Goal: Task Accomplishment & Management: Manage account settings

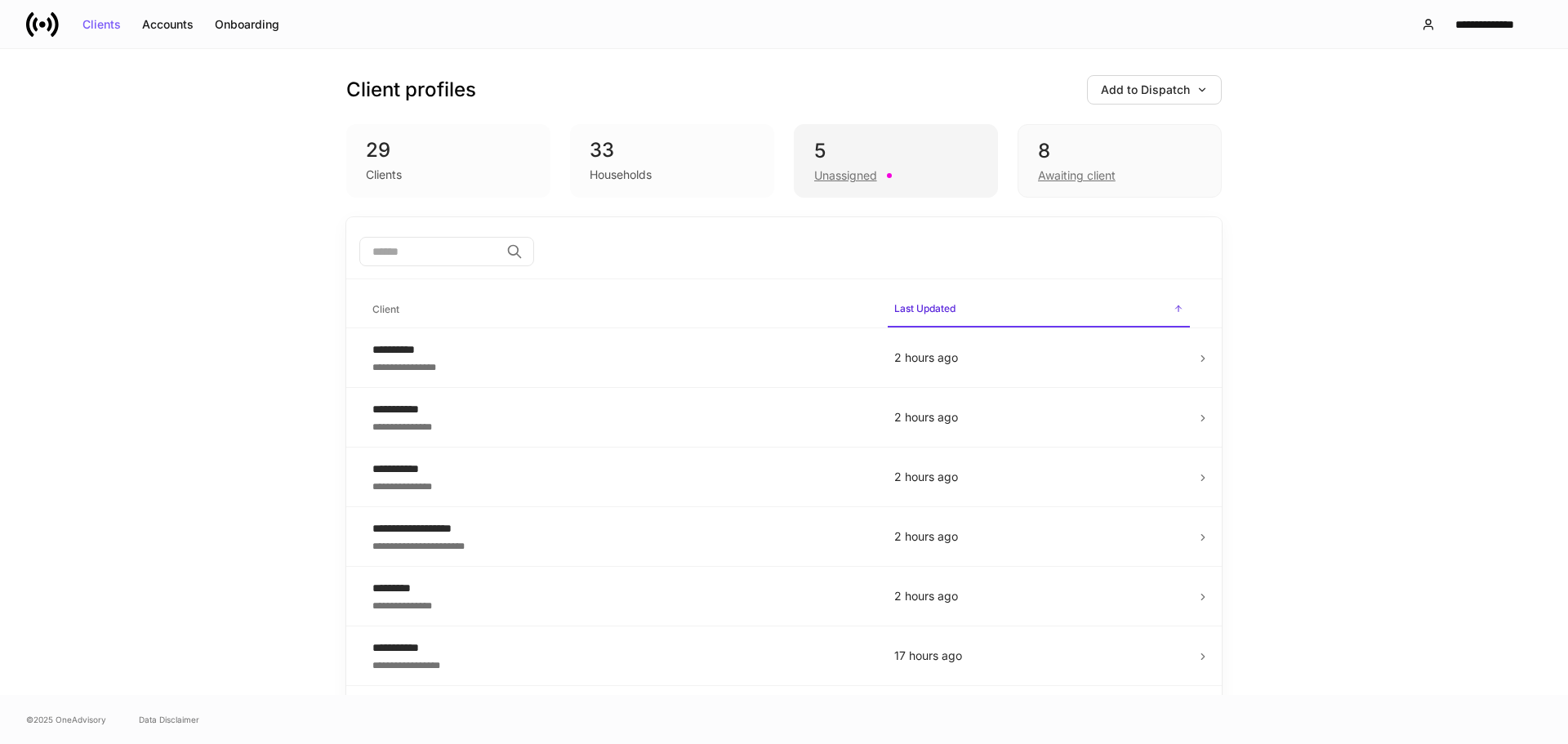
click at [921, 152] on div "5" at bounding box center [896, 151] width 163 height 26
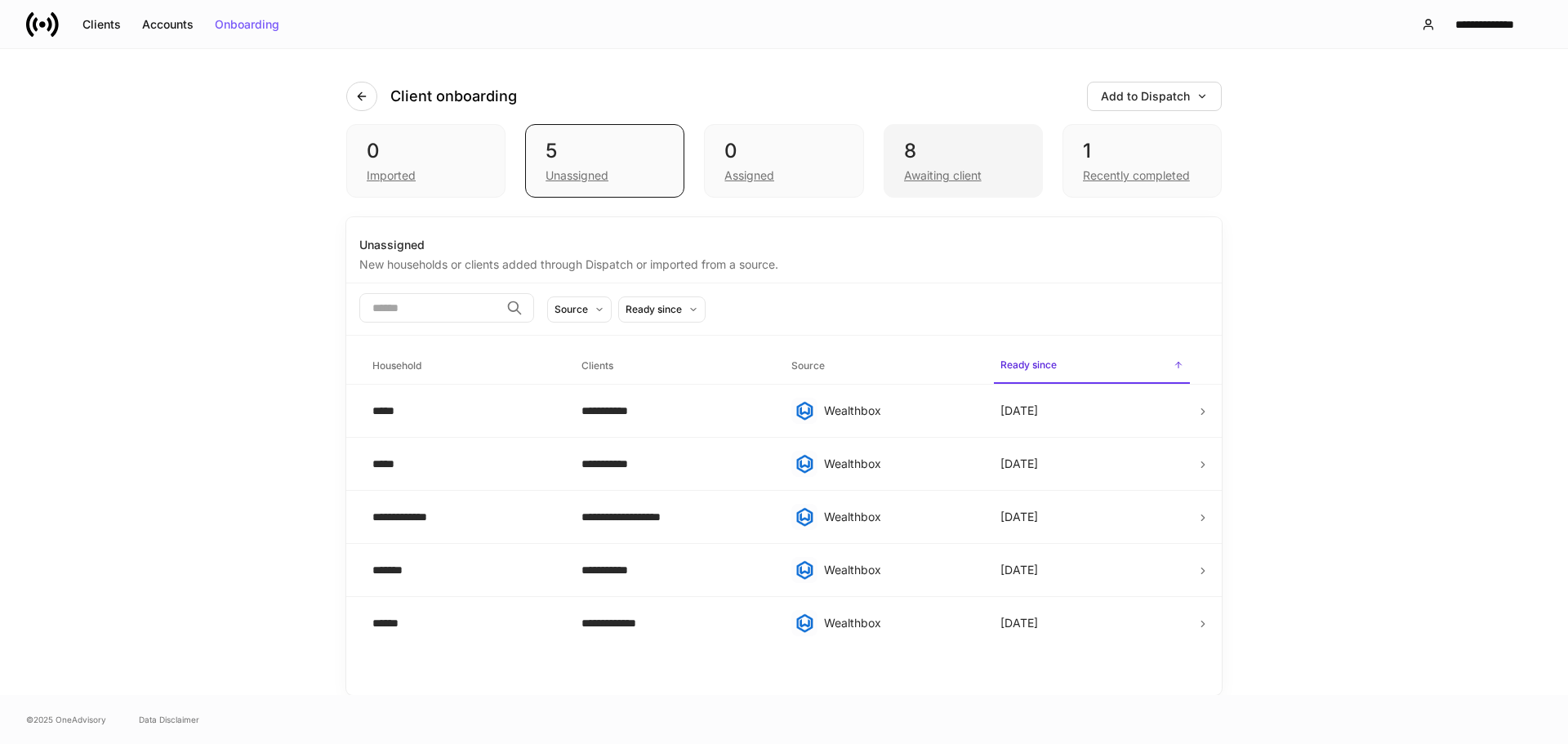
click at [946, 150] on div "8" at bounding box center [963, 151] width 118 height 26
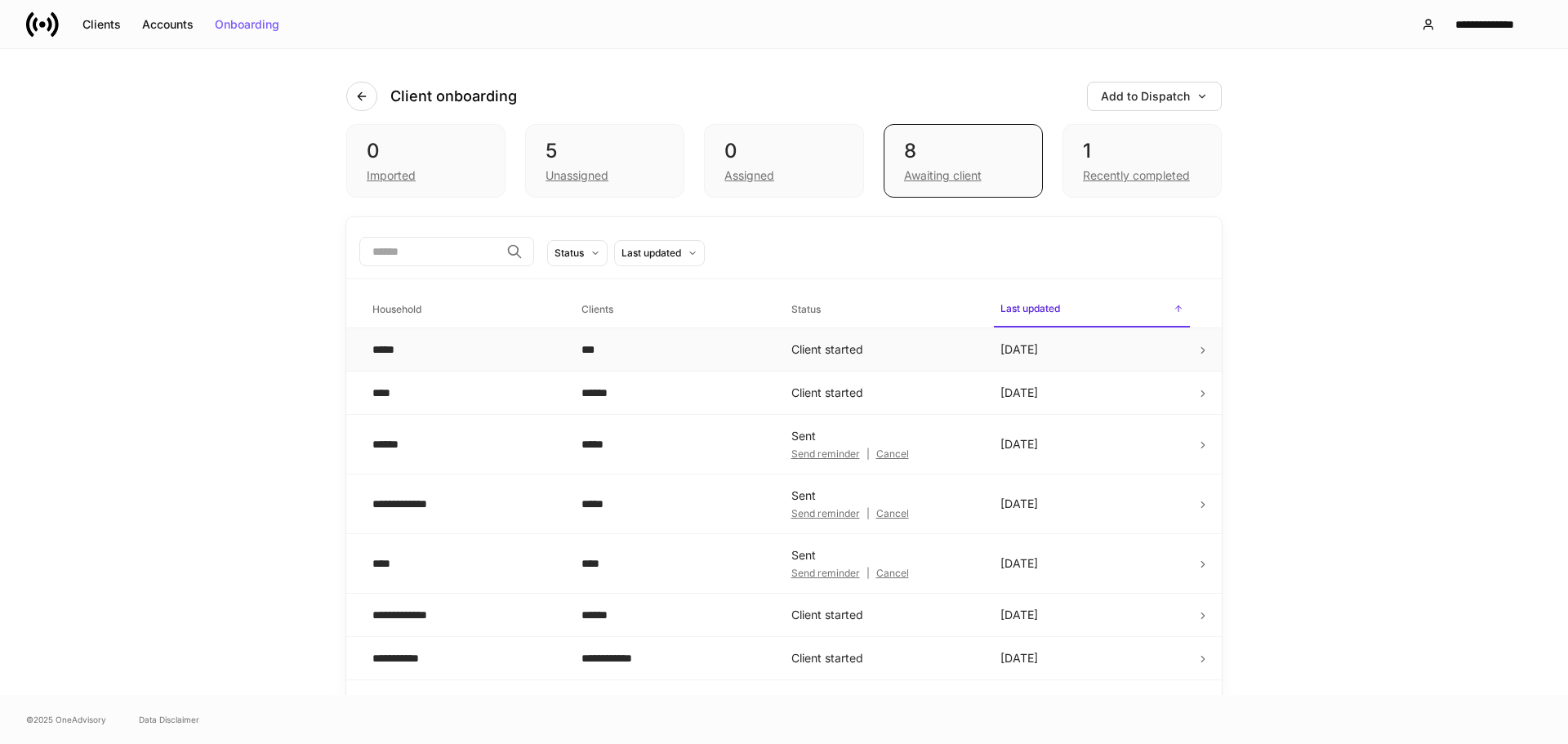
click at [920, 346] on td "Client started" at bounding box center [883, 350] width 209 height 43
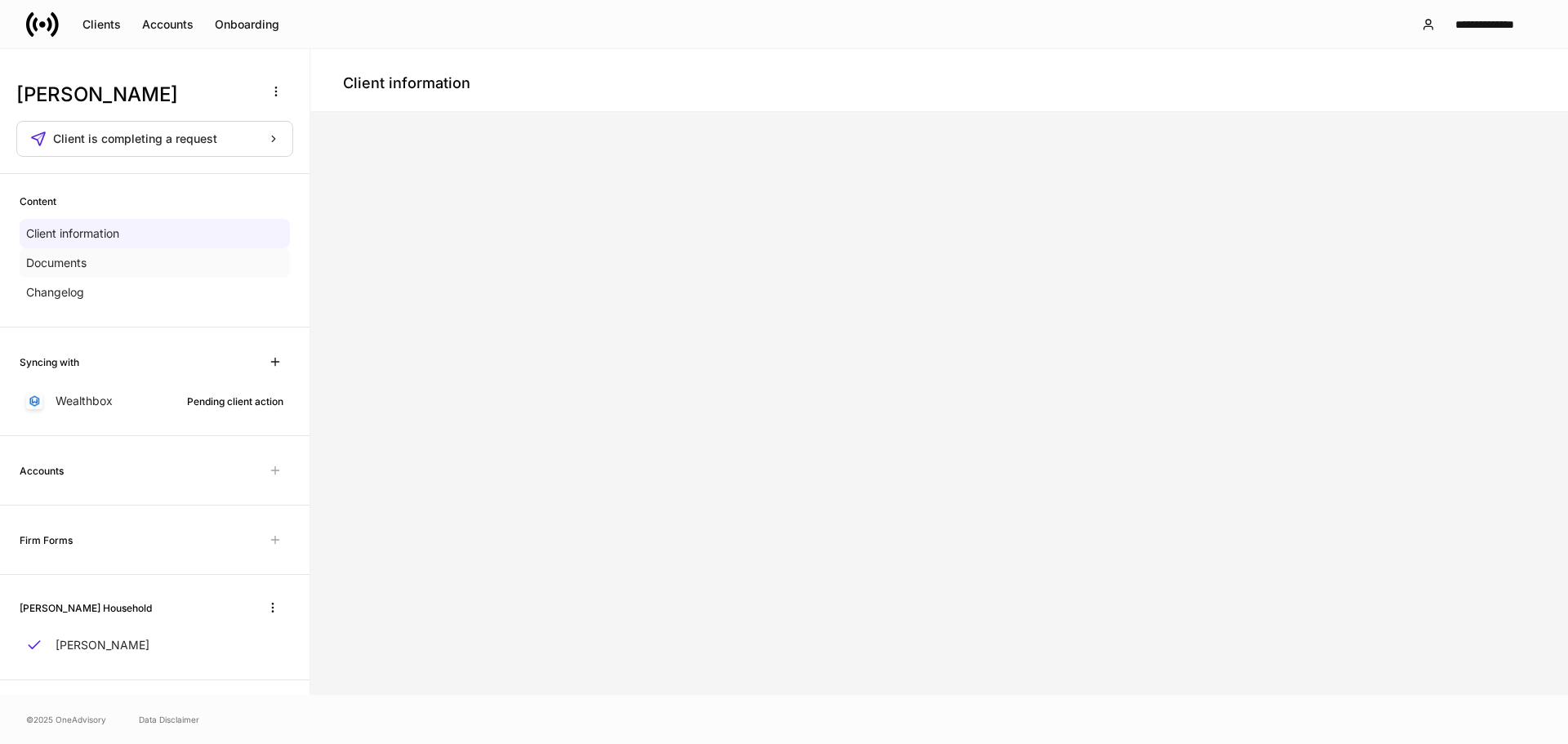
click at [49, 256] on p "Documents" at bounding box center [56, 262] width 60 height 16
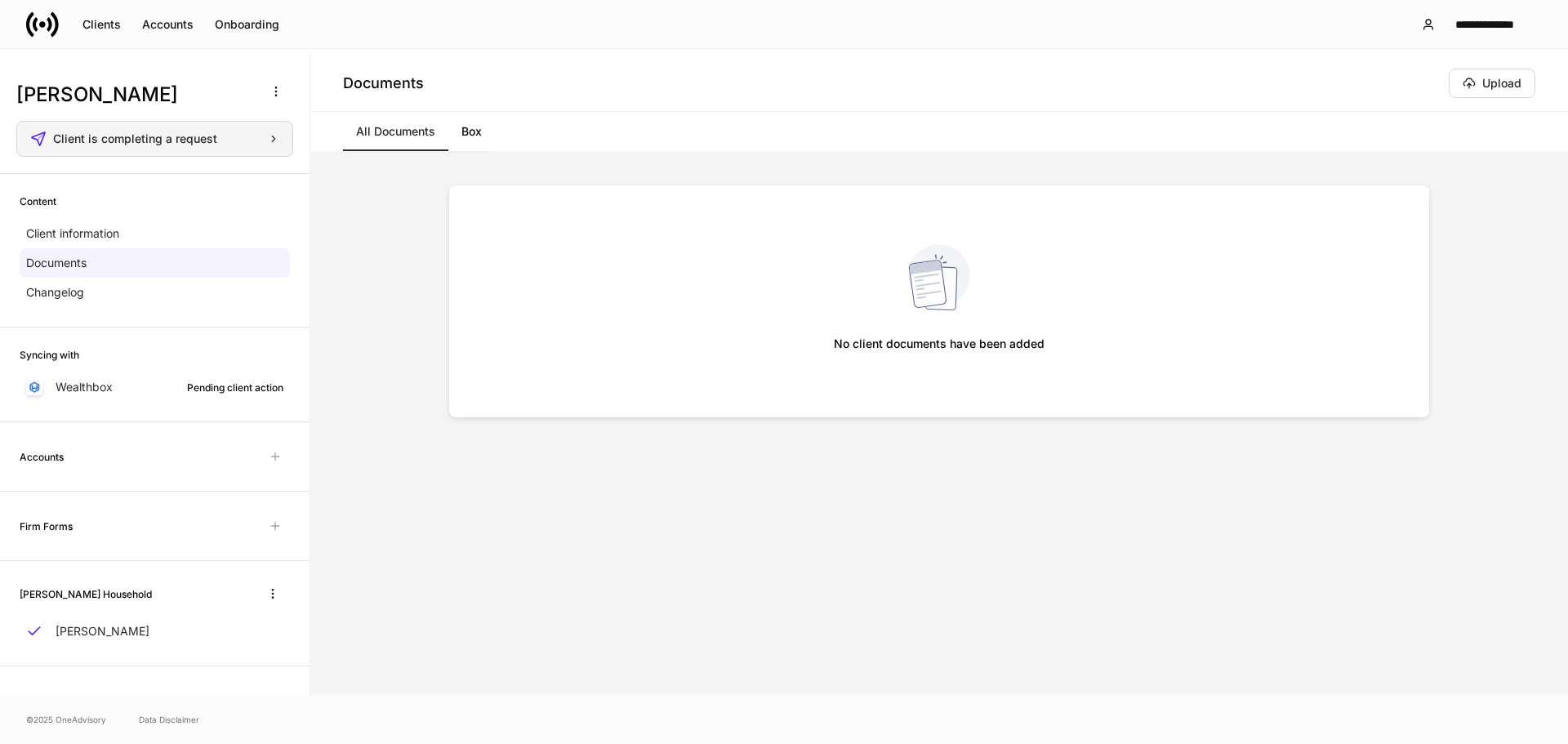
click at [260, 141] on div "Client is completing a request" at bounding box center [166, 139] width 226 height 11
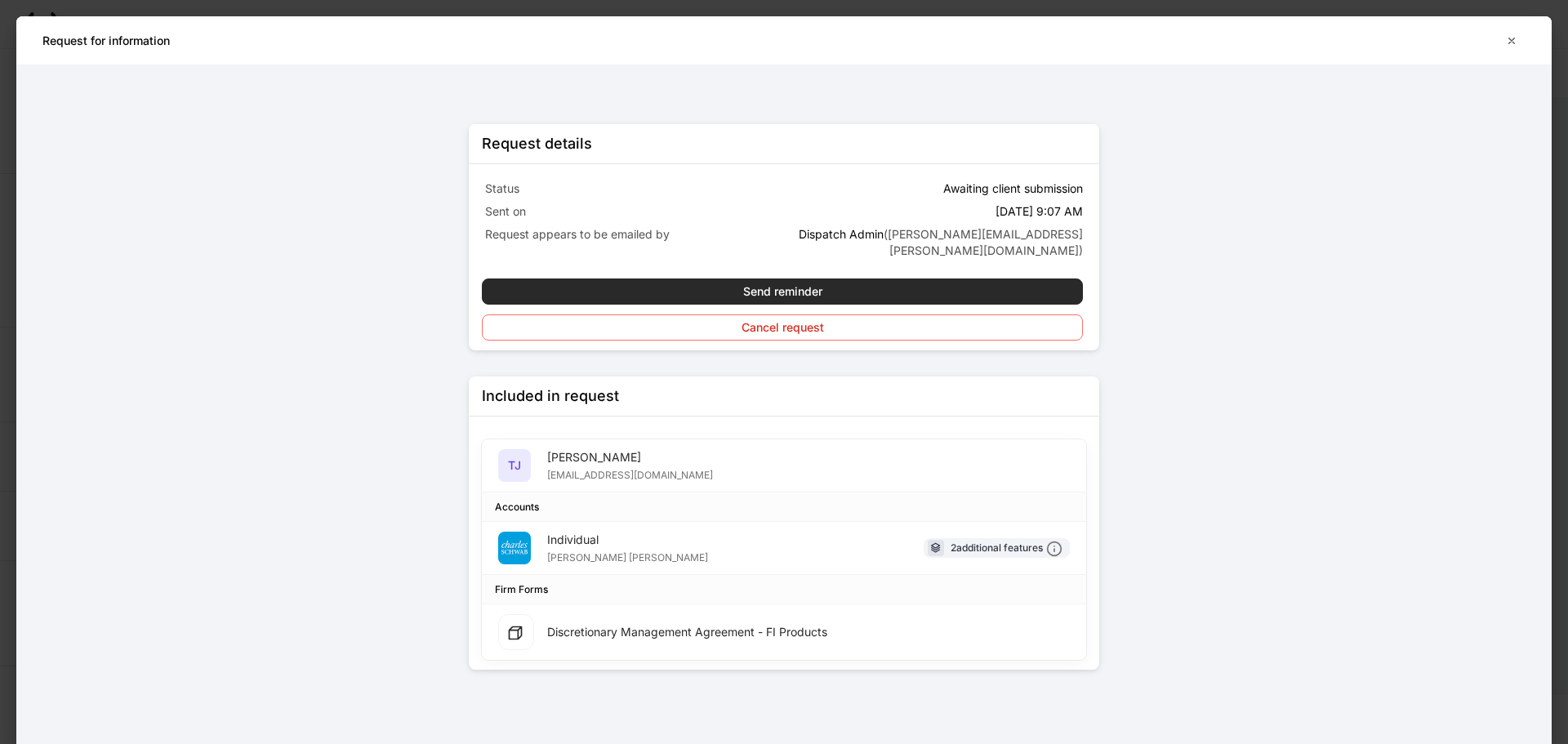
click at [803, 286] on div "Send reminder" at bounding box center [783, 291] width 79 height 11
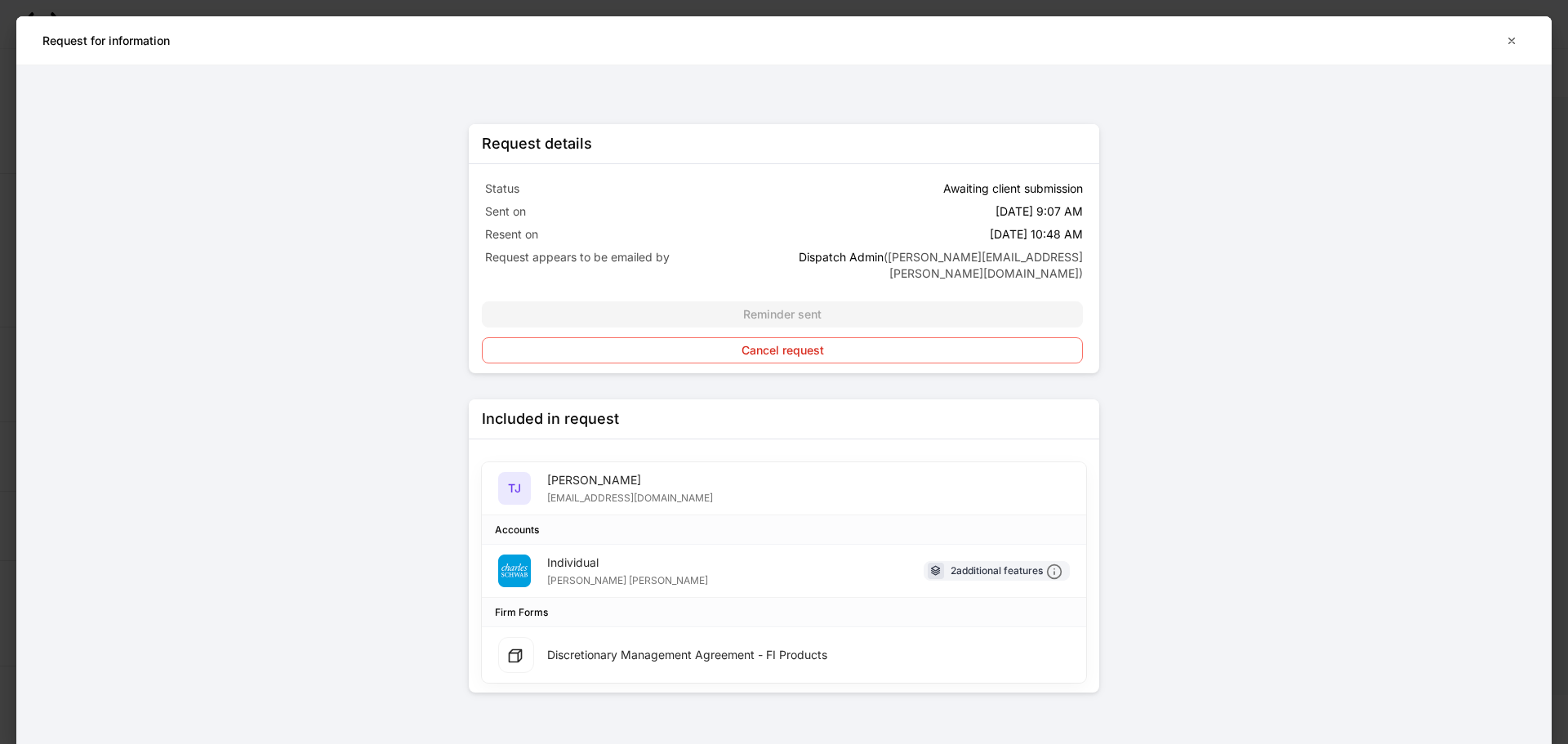
click at [847, 302] on div "Reminder sent Cancel request" at bounding box center [782, 333] width 601 height 62
click at [846, 302] on div "Reminder sent Cancel request" at bounding box center [782, 333] width 601 height 62
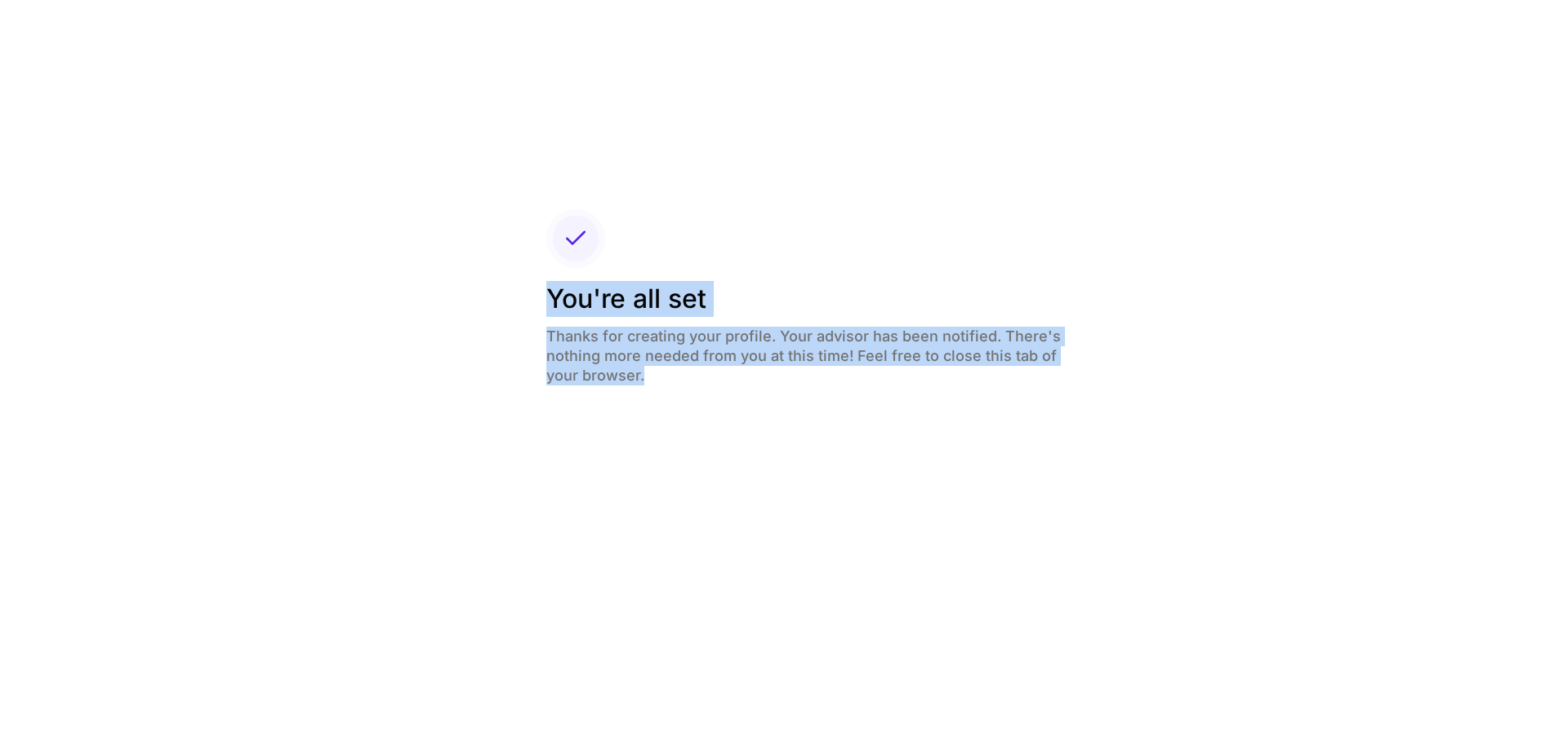
drag, startPoint x: 718, startPoint y: 392, endPoint x: 485, endPoint y: 276, distance: 260.3
click at [485, 276] on div "You're all set Thanks for creating your profile. Your advisor has been notified…" at bounding box center [784, 372] width 1568 height 744
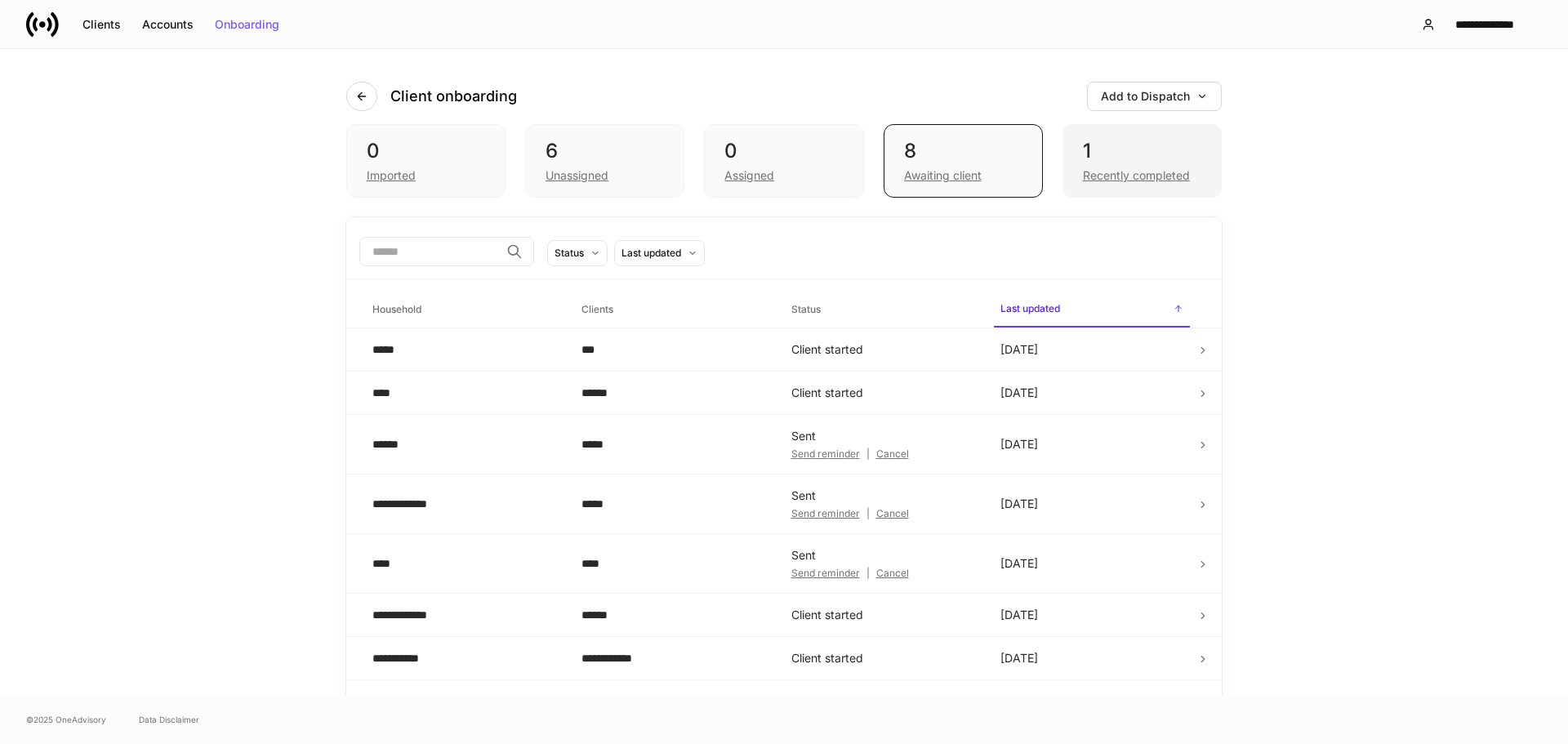
click at [1091, 160] on div "1" at bounding box center [1142, 151] width 118 height 26
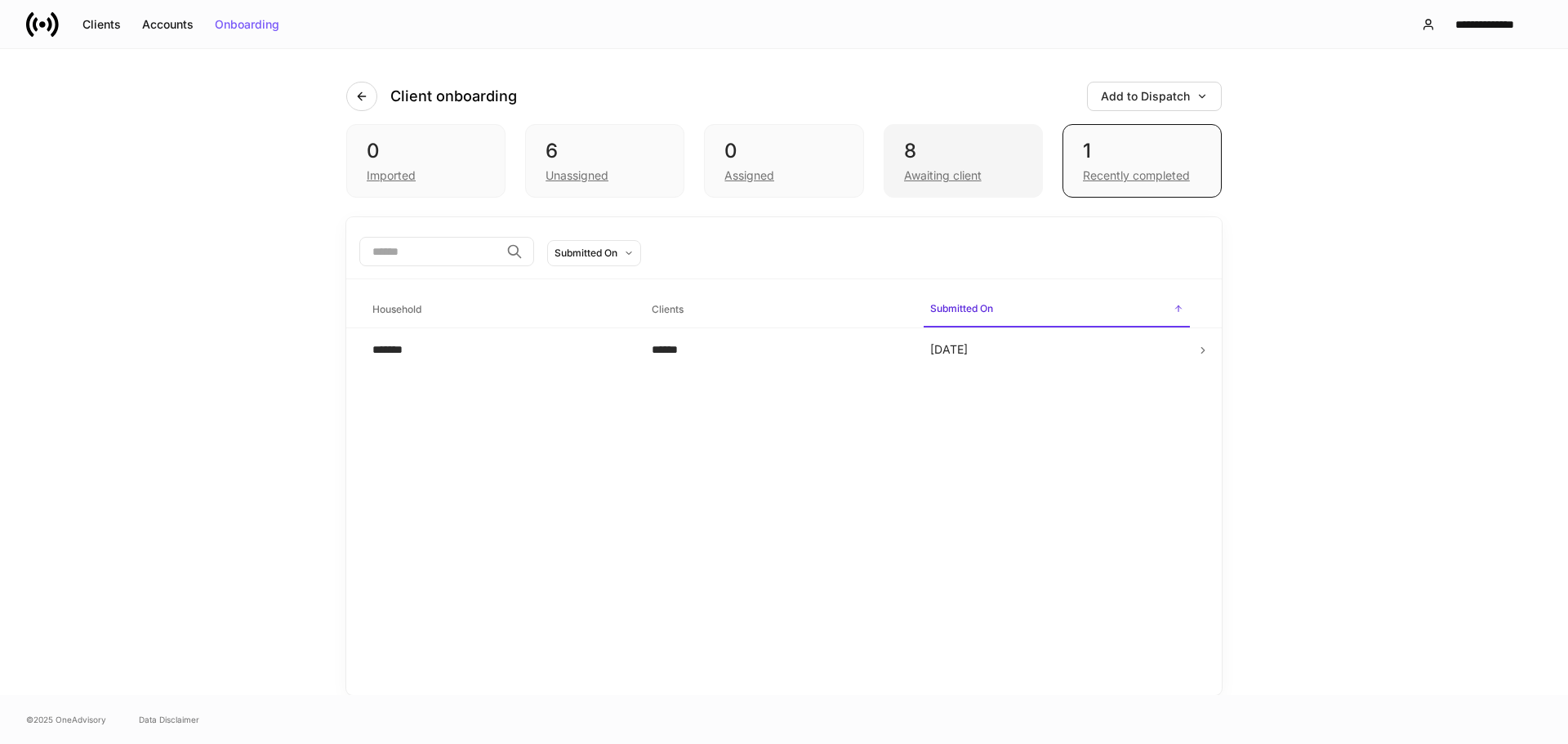
click at [963, 135] on div "8 Awaiting client" at bounding box center [963, 161] width 160 height 73
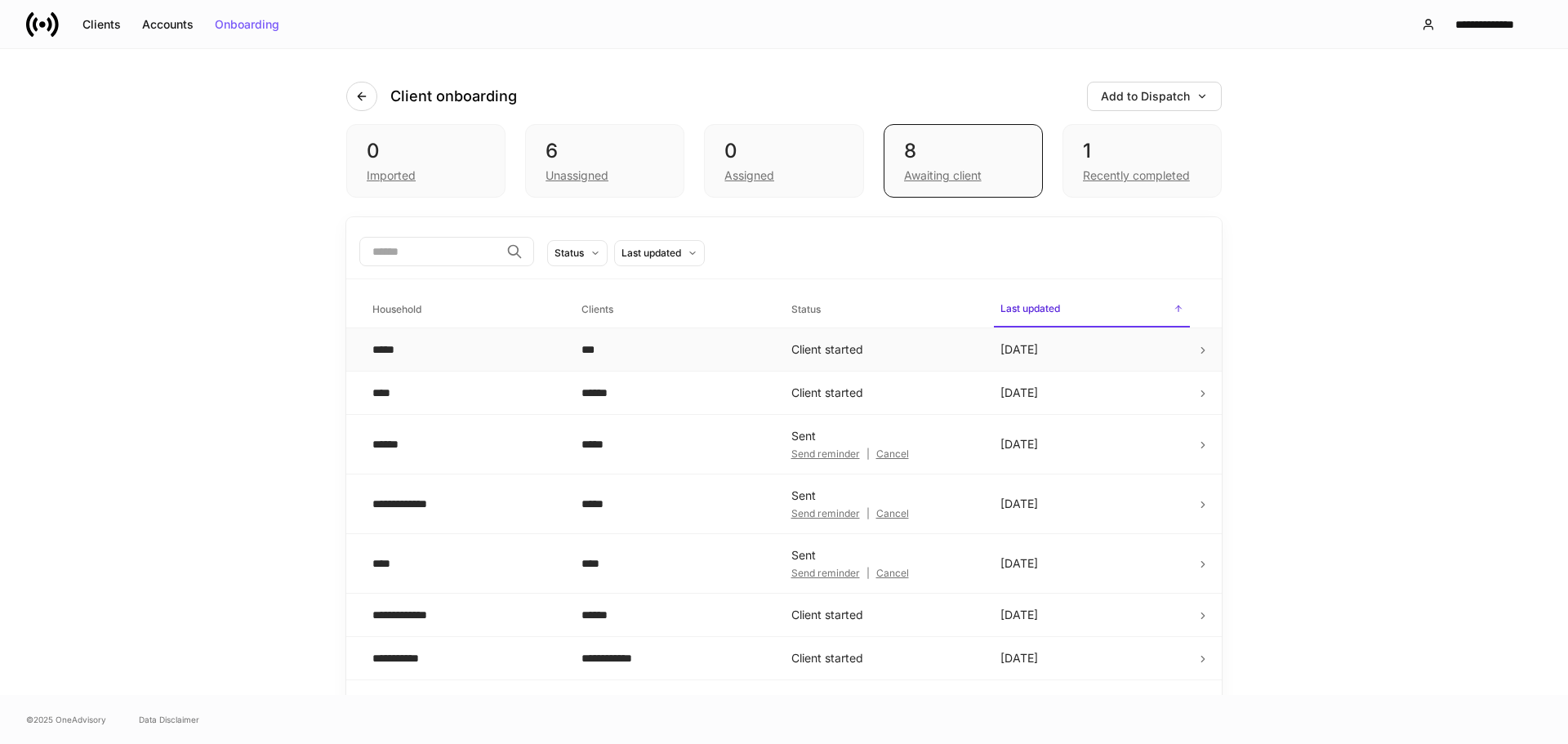
click at [887, 345] on td "Client started" at bounding box center [883, 350] width 209 height 43
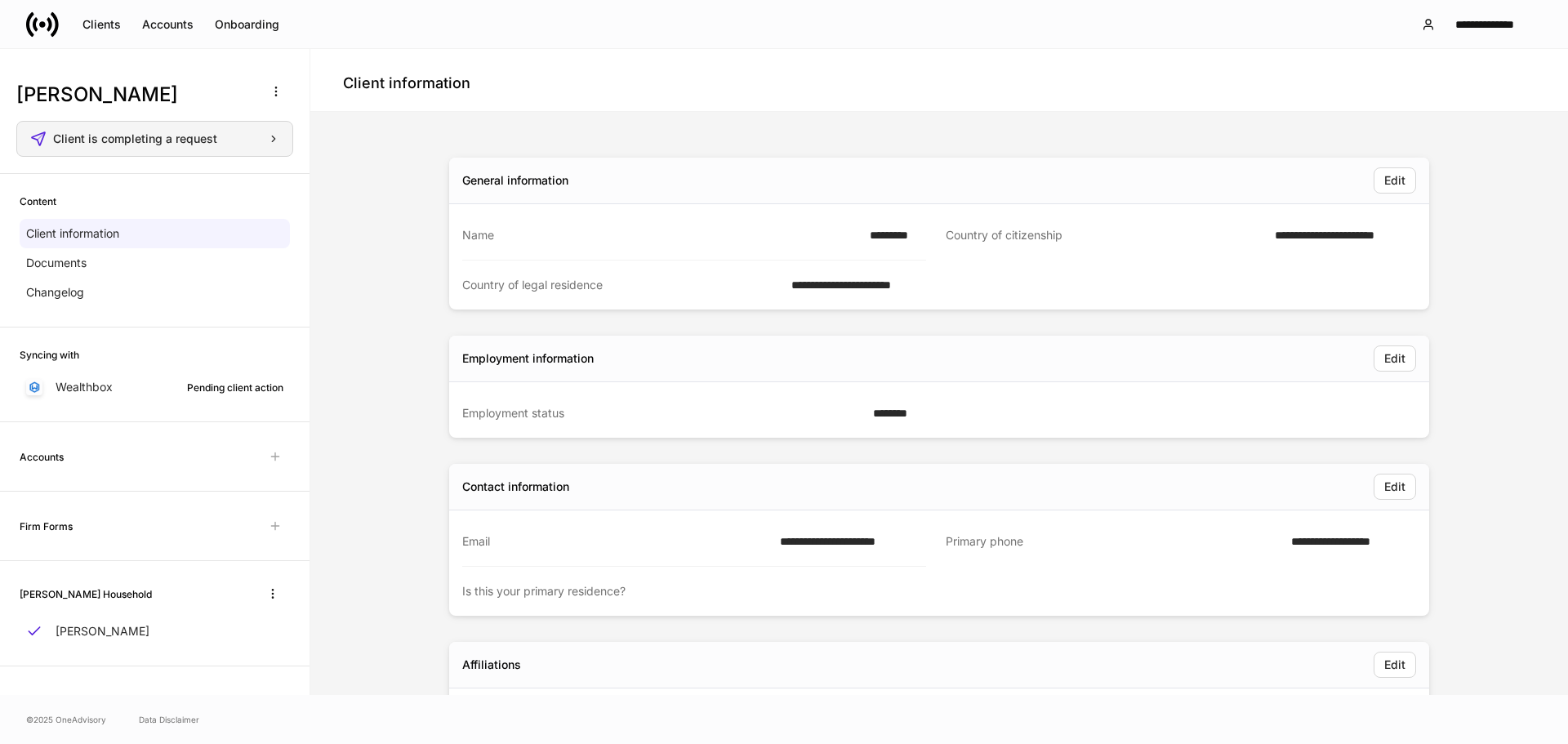
click at [208, 135] on span "Client is completing a request" at bounding box center [135, 139] width 164 height 11
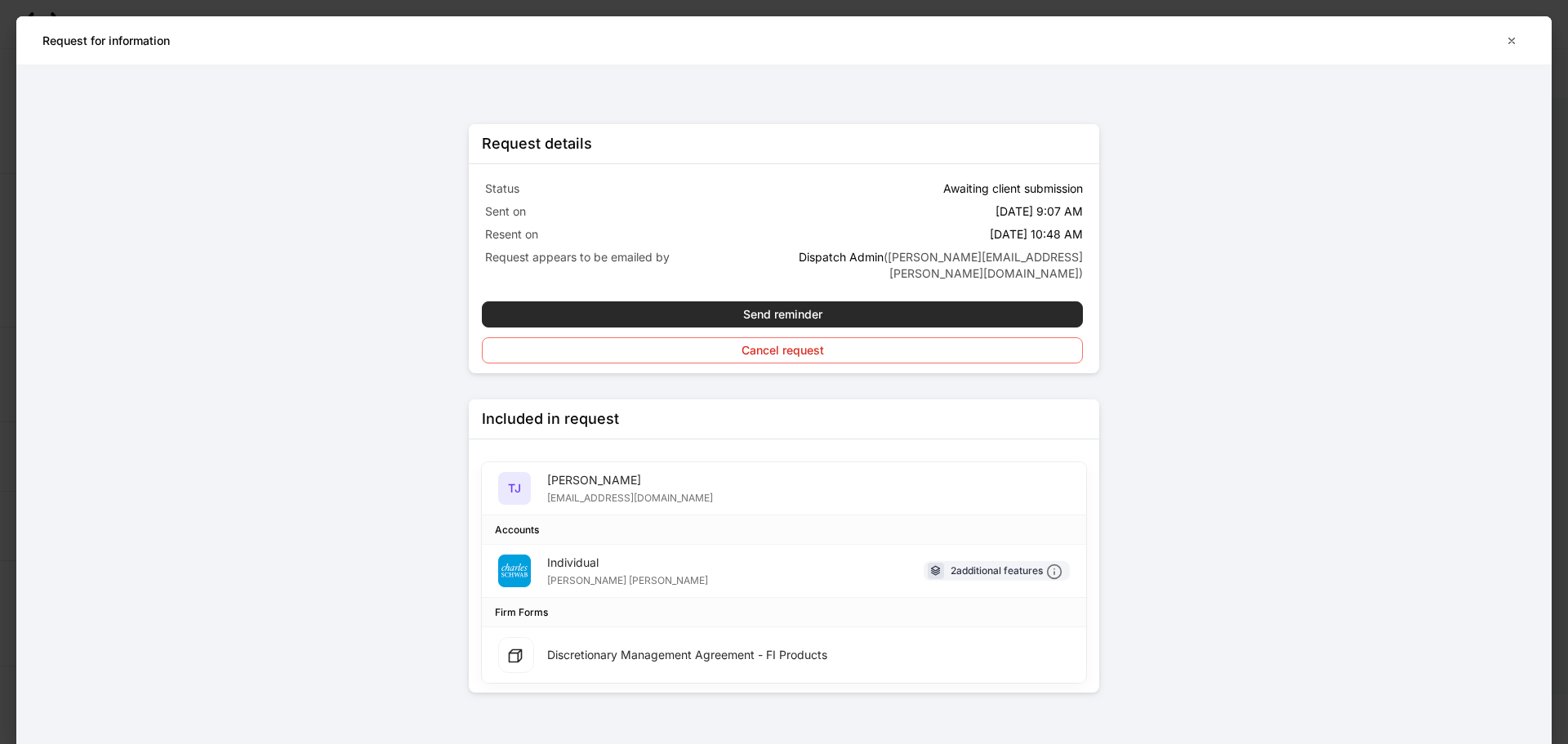
click at [798, 309] on div "Send reminder" at bounding box center [783, 315] width 79 height 11
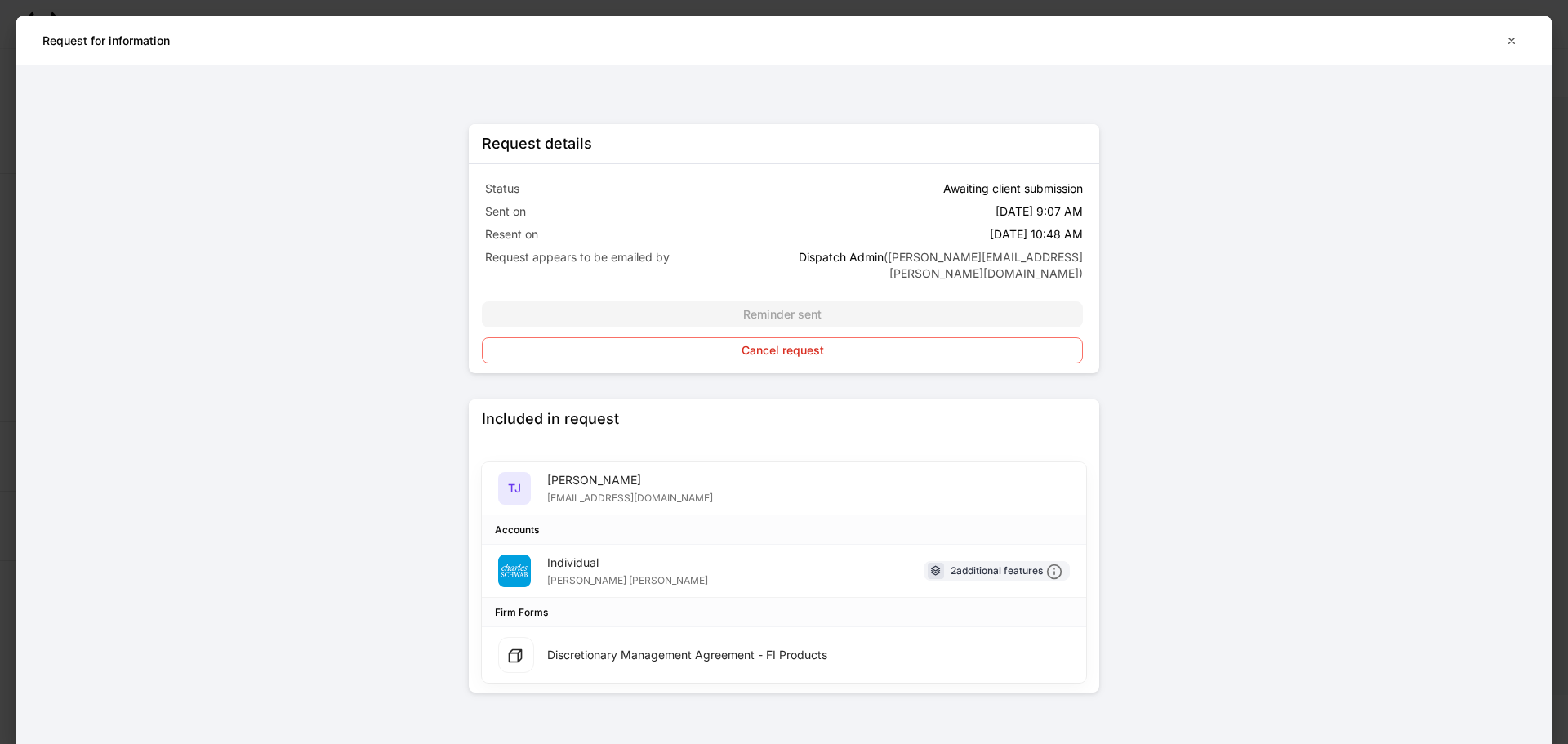
click at [774, 302] on div "Reminder sent Cancel request" at bounding box center [782, 333] width 601 height 62
click at [1138, 353] on div "Request details Status Awaiting client submission Sent on Sep 10, 9:07 AM Resen…" at bounding box center [784, 409] width 735 height 687
click at [913, 337] on button "Cancel request" at bounding box center [782, 350] width 601 height 26
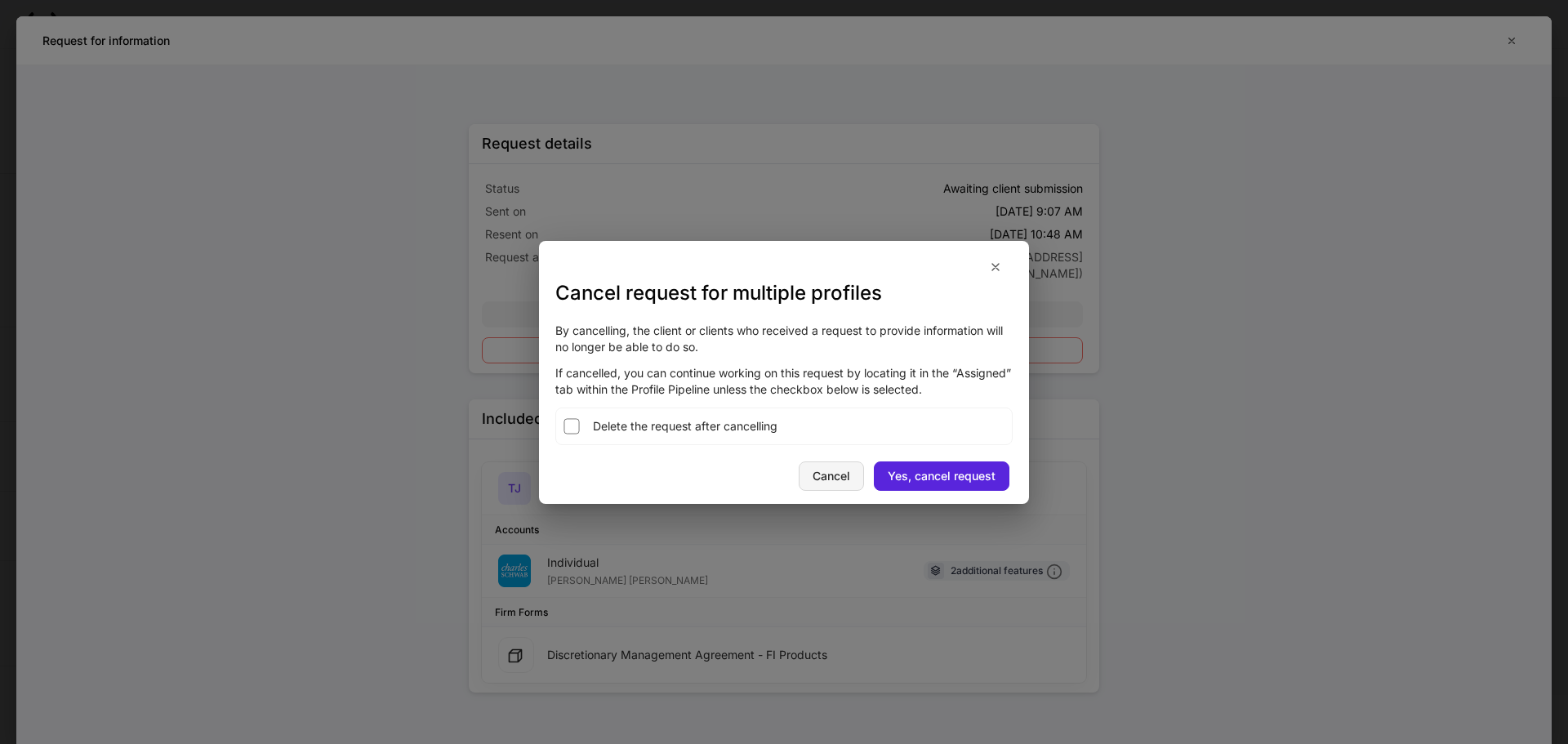
click at [836, 473] on div "Cancel" at bounding box center [831, 476] width 38 height 11
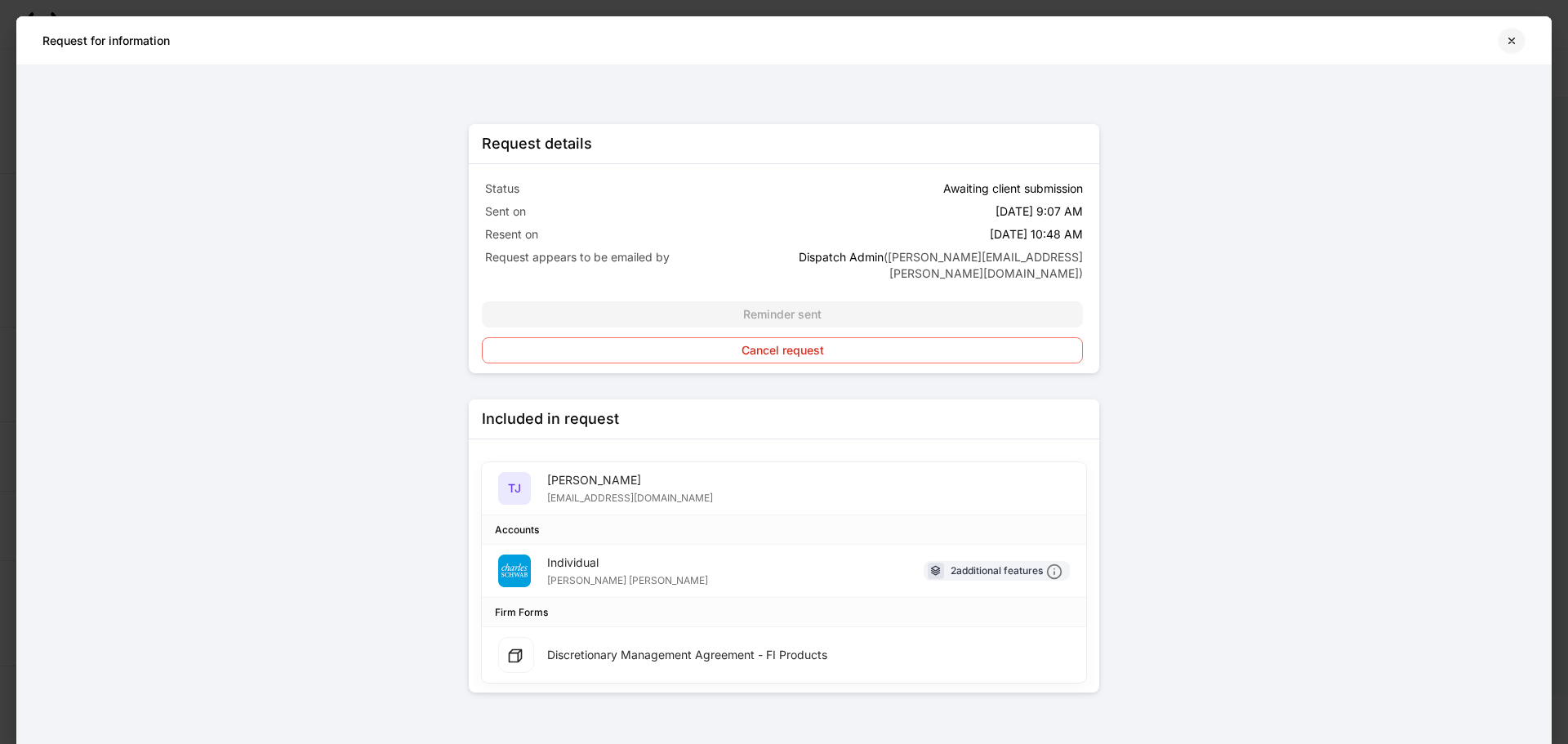
click at [1510, 40] on icon "button" at bounding box center [1512, 41] width 13 height 13
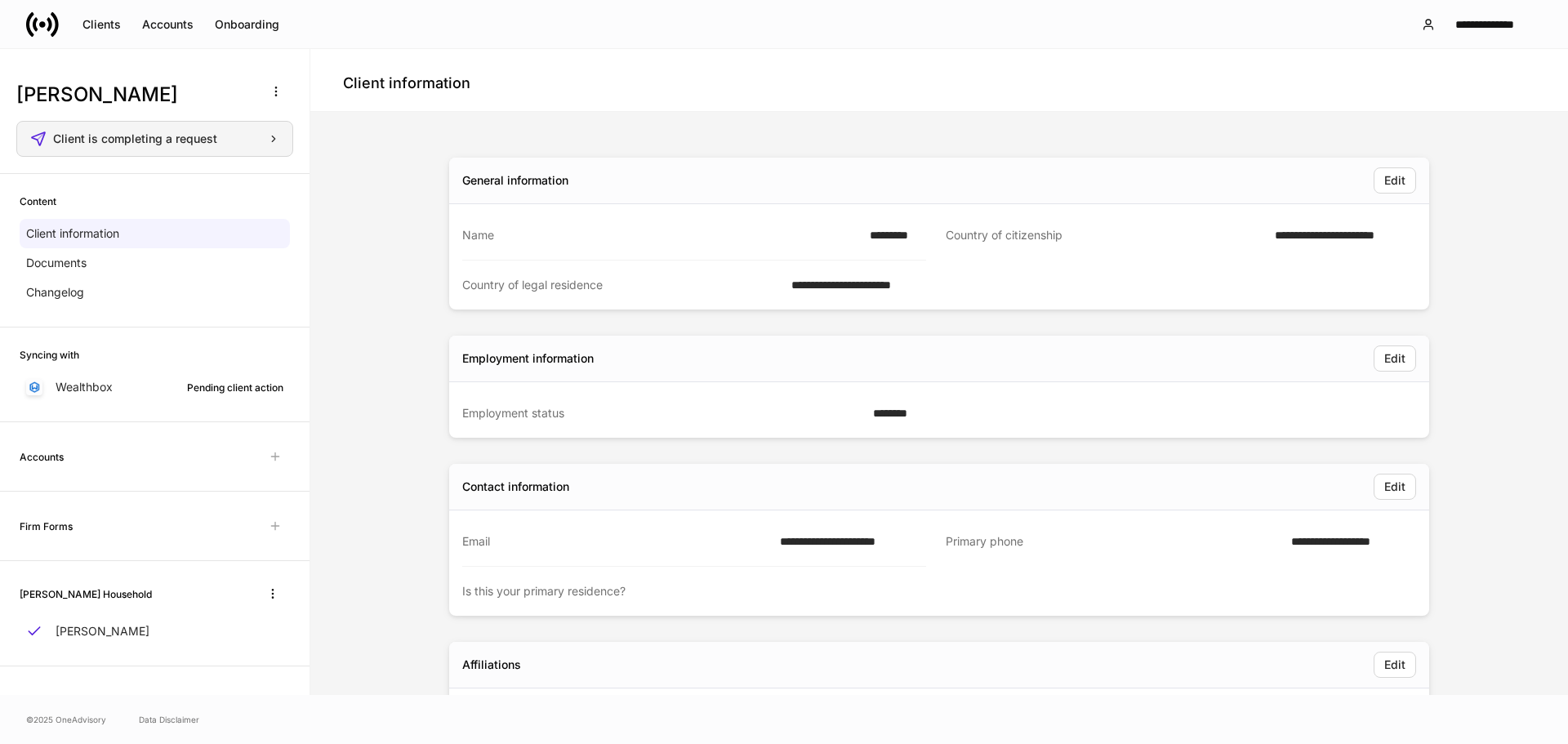
click at [263, 140] on div "Client is completing a request" at bounding box center [166, 139] width 226 height 11
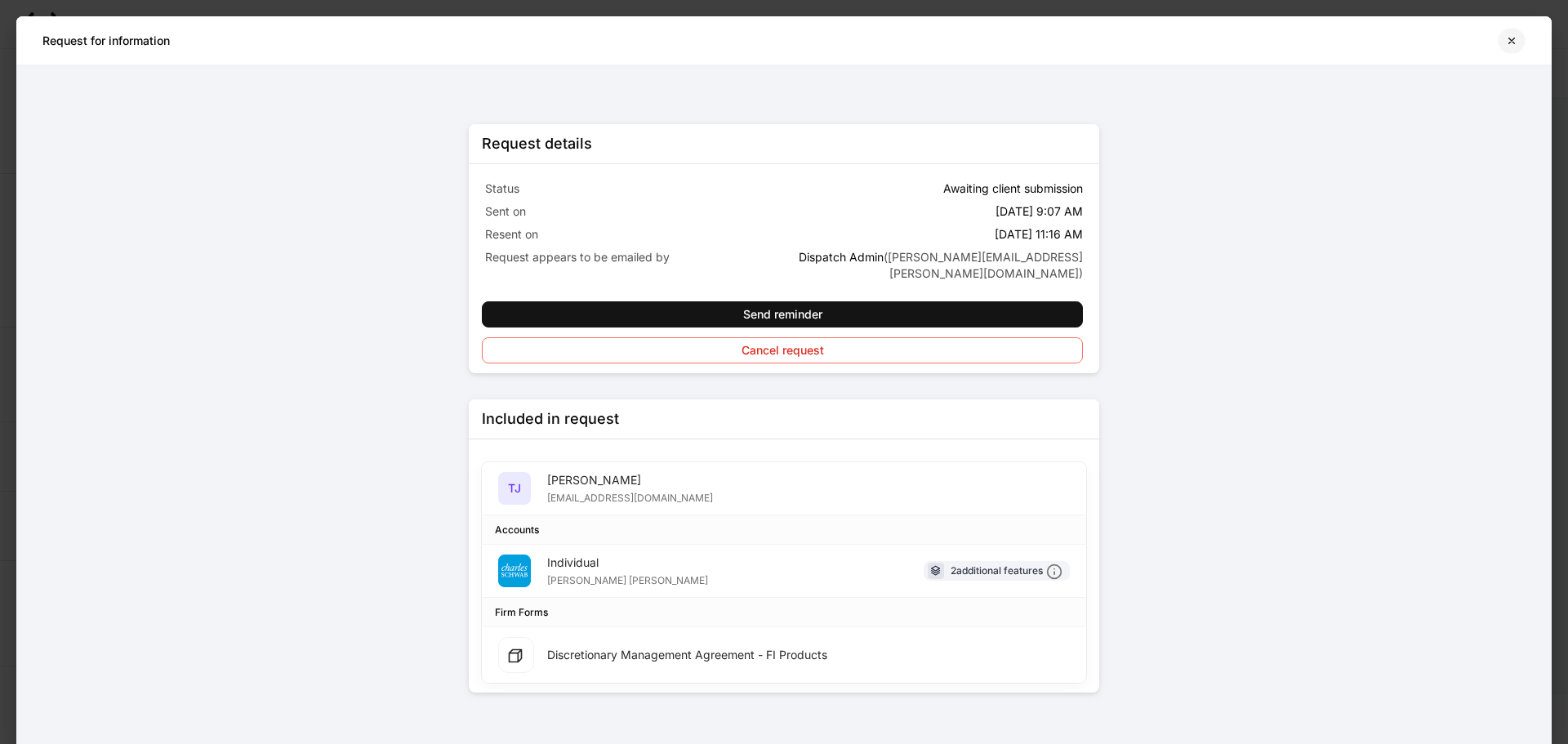
click at [1517, 38] on icon "button" at bounding box center [1512, 41] width 13 height 13
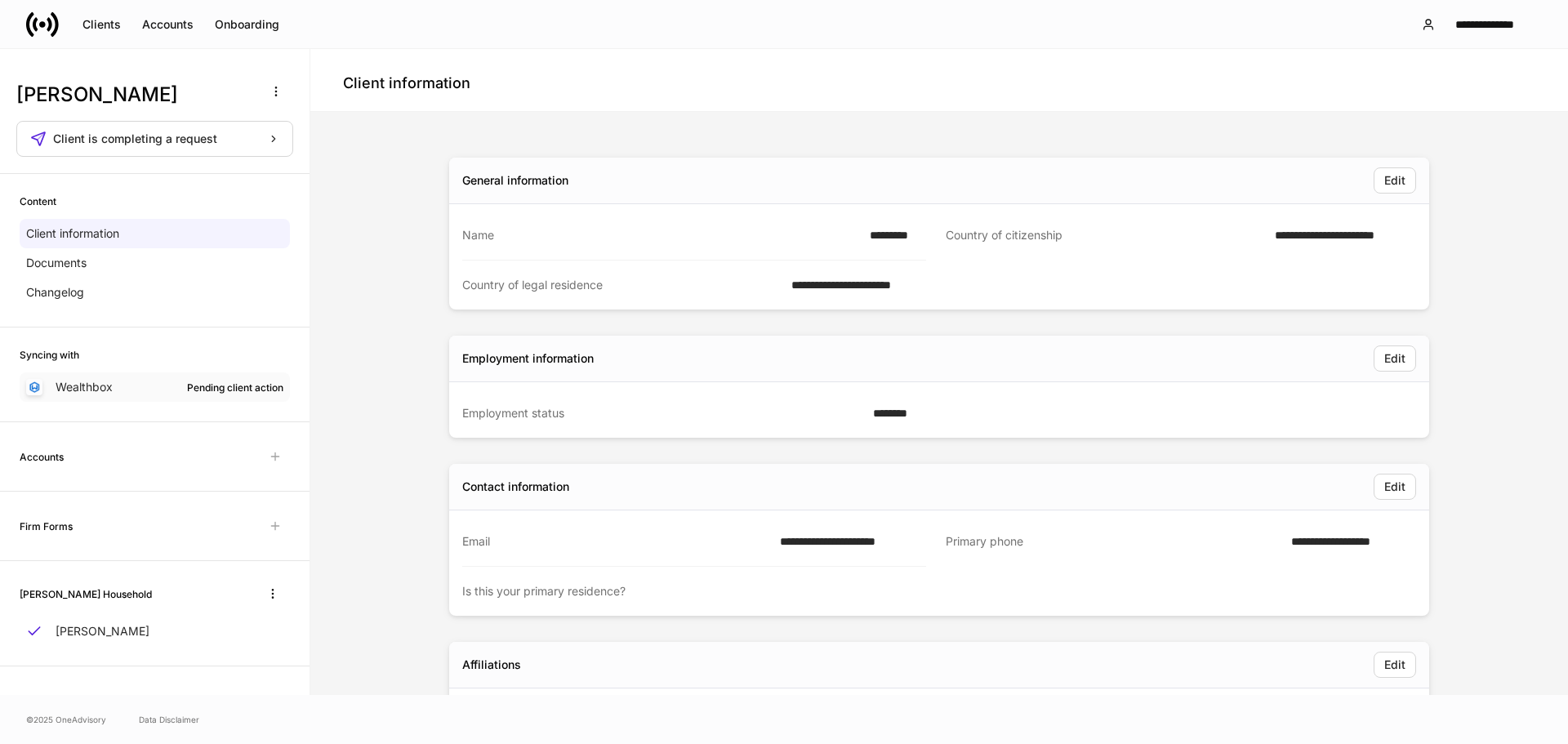
click at [208, 388] on div "Pending client action" at bounding box center [235, 387] width 97 height 16
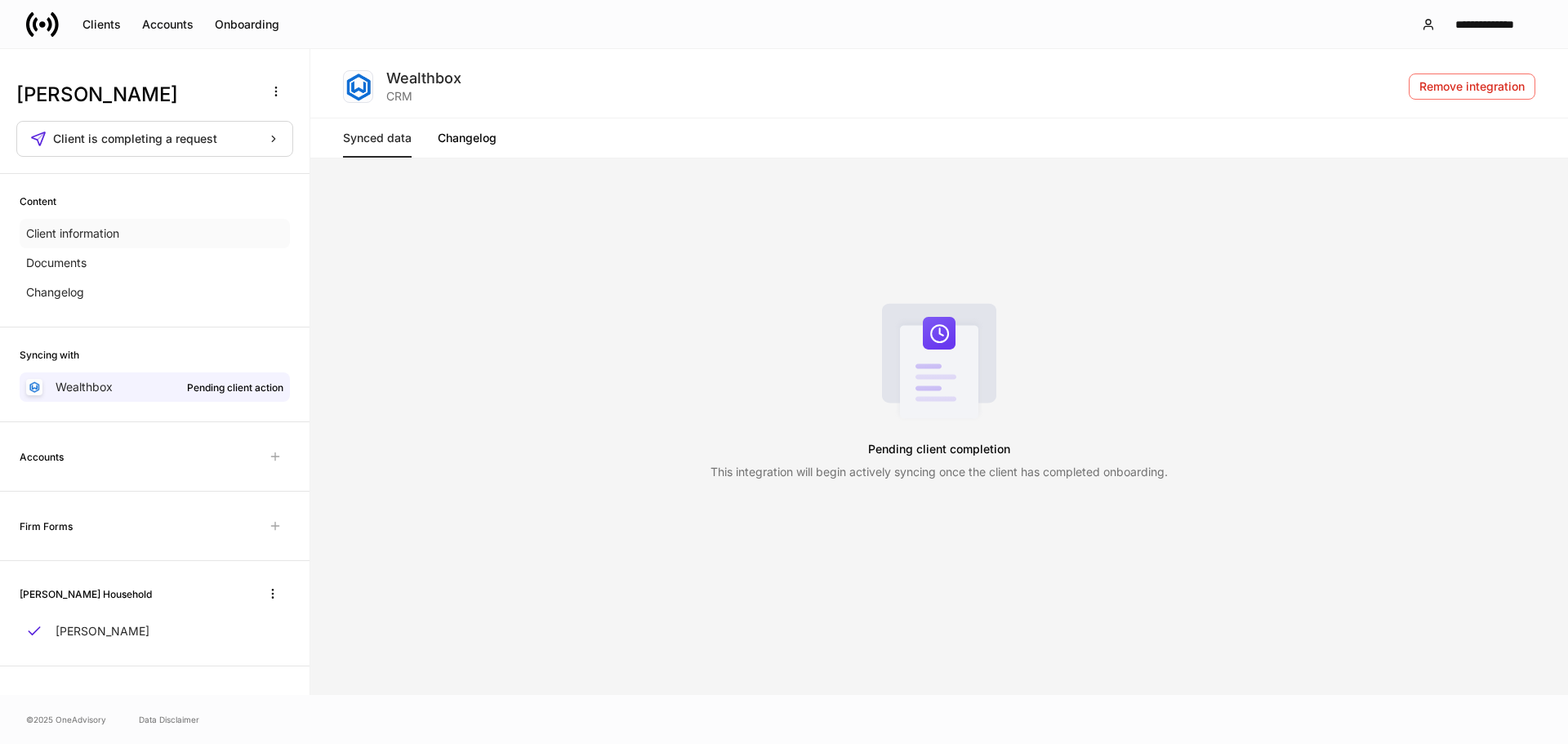
click at [161, 237] on div "Client information" at bounding box center [155, 233] width 270 height 29
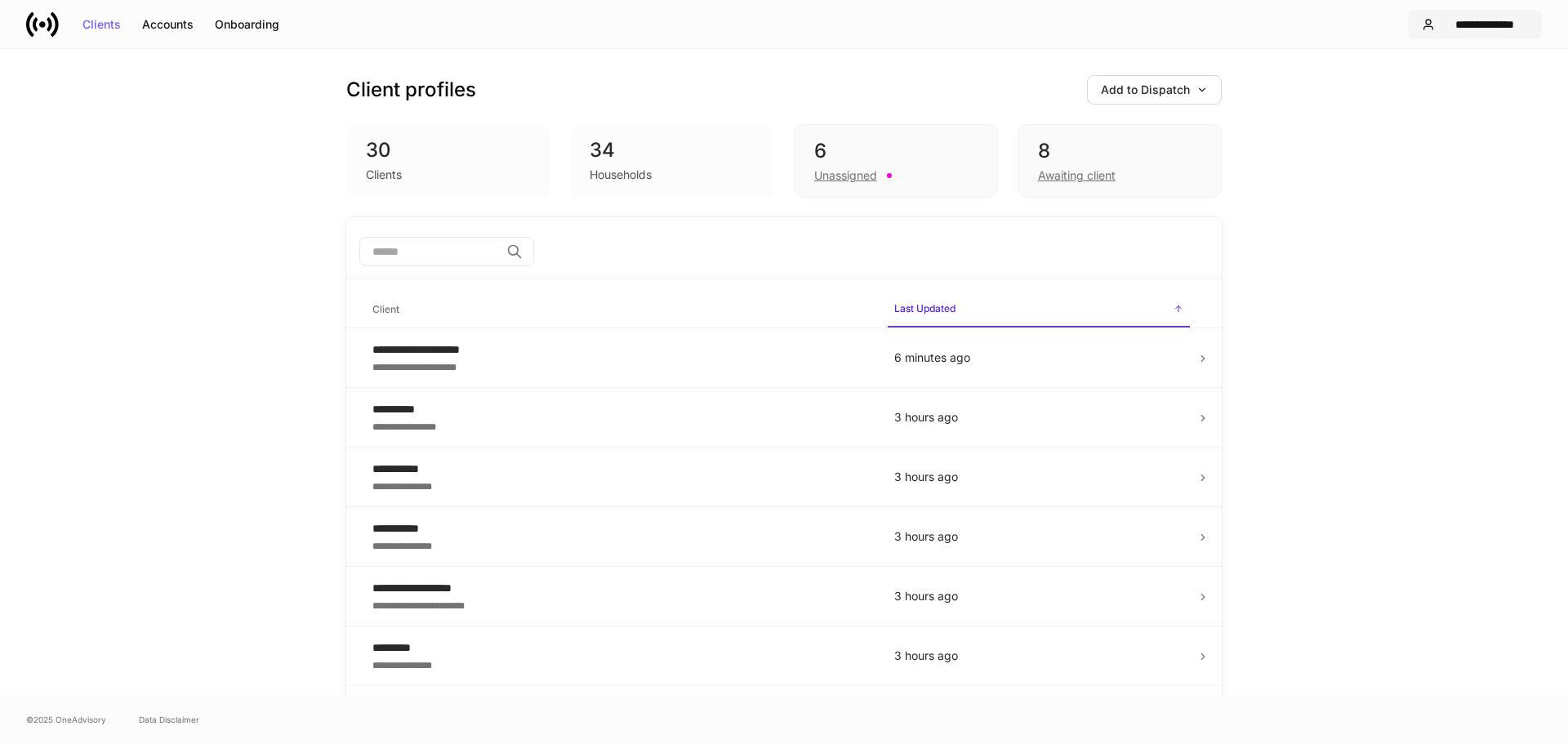
click at [1455, 23] on div "**********" at bounding box center [1484, 24] width 86 height 11
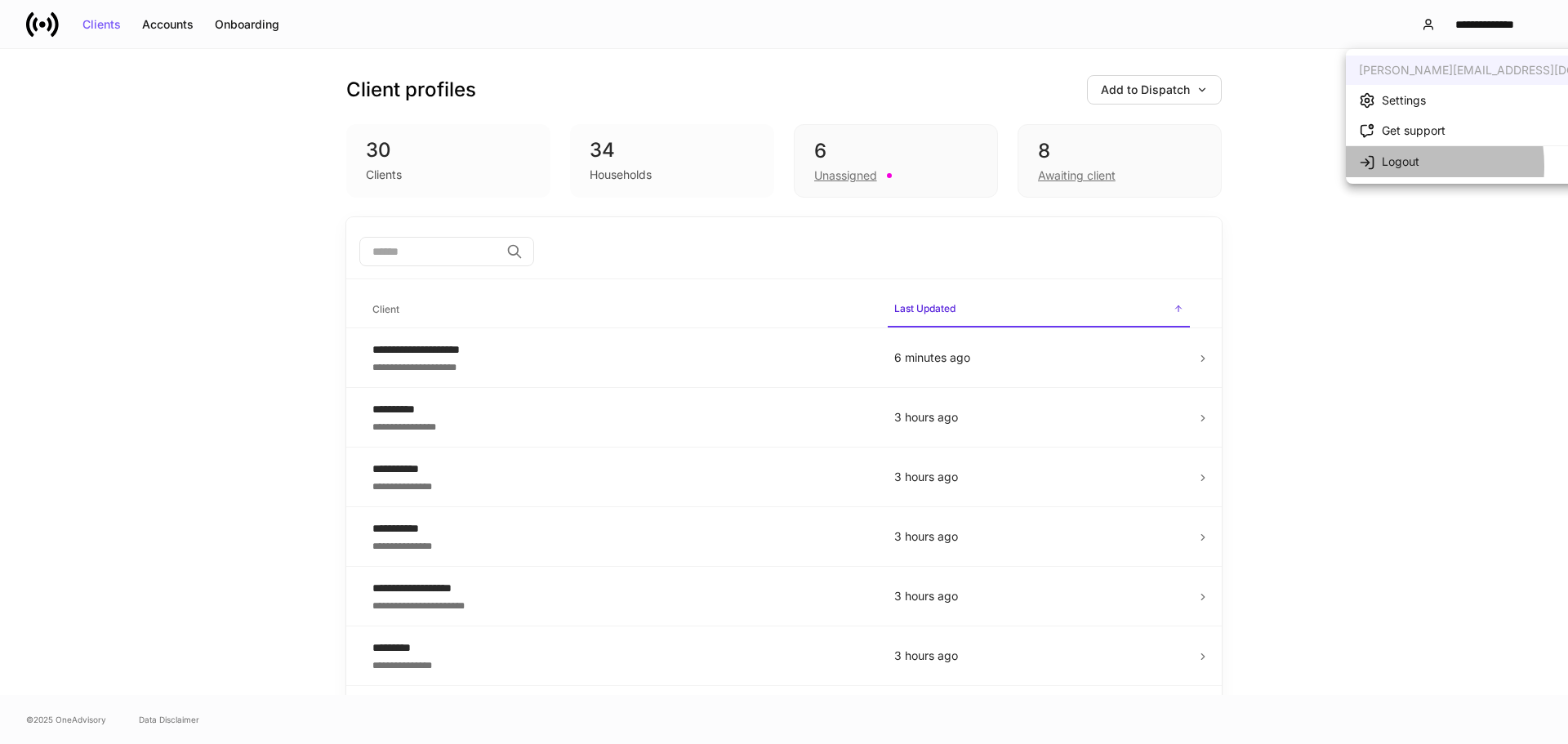
click at [1384, 166] on div "Logout" at bounding box center [1401, 162] width 38 height 16
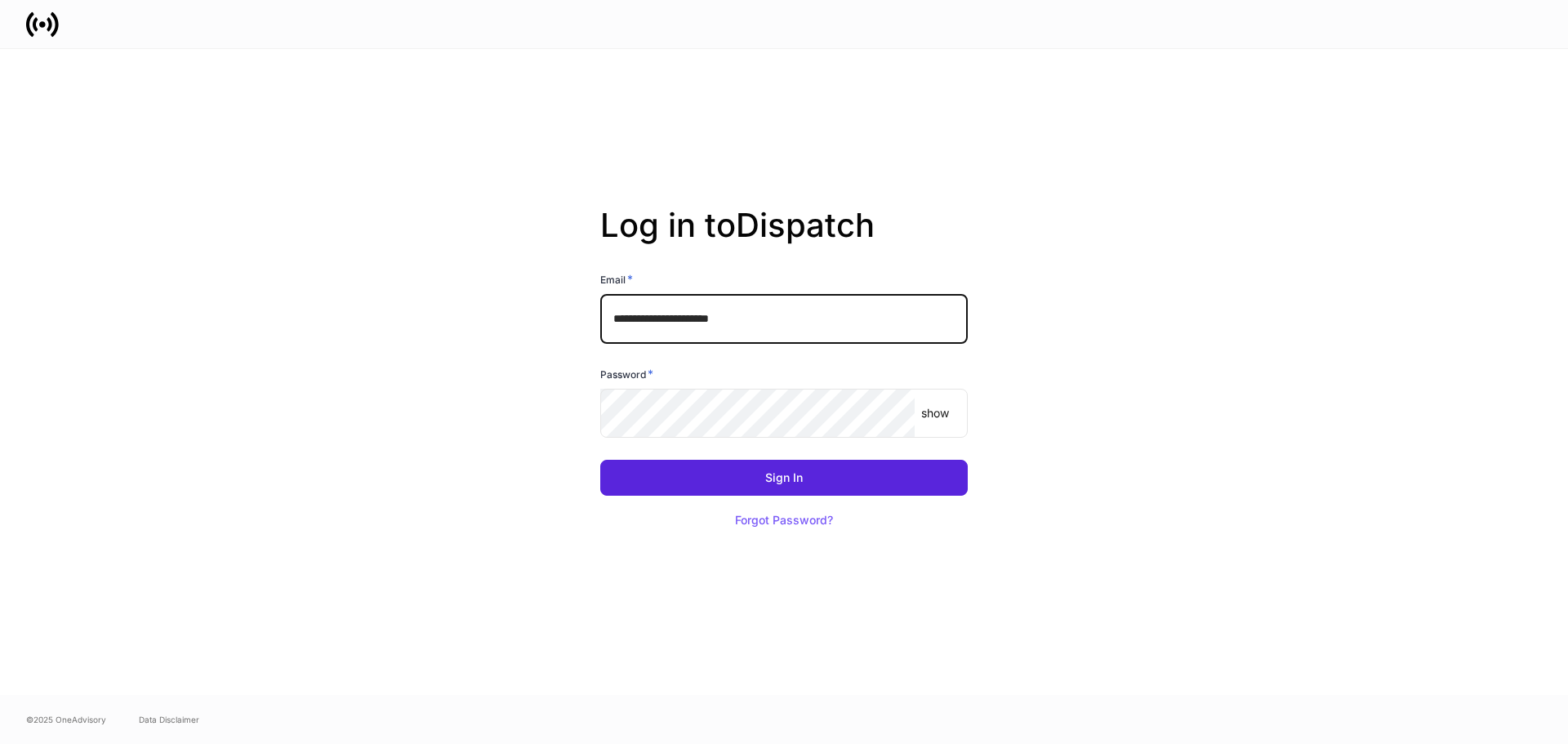
click at [792, 323] on input "**********" at bounding box center [783, 318] width 367 height 49
type input "**********"
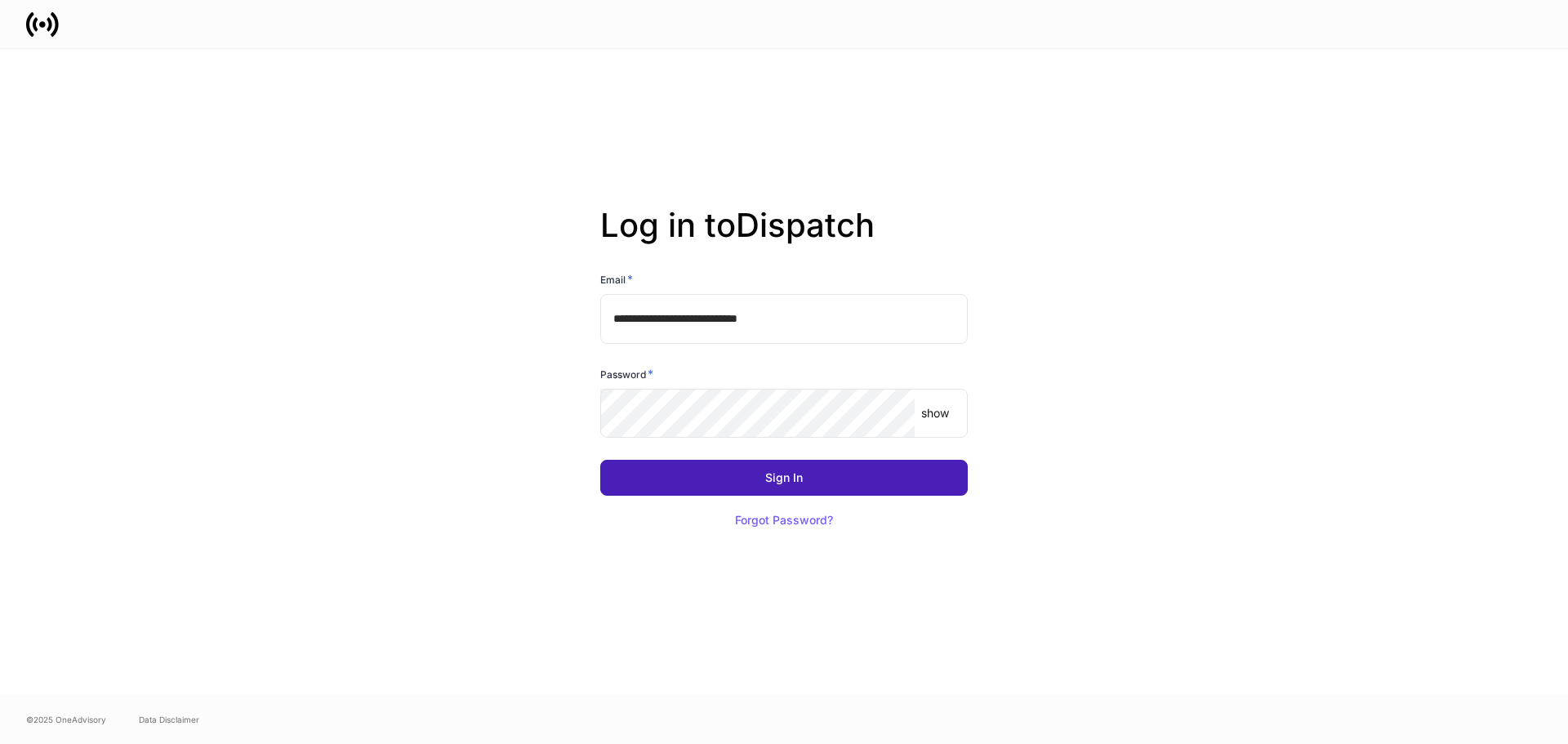
click at [954, 470] on button "Sign In" at bounding box center [783, 478] width 367 height 36
